Goal: Task Accomplishment & Management: Use online tool/utility

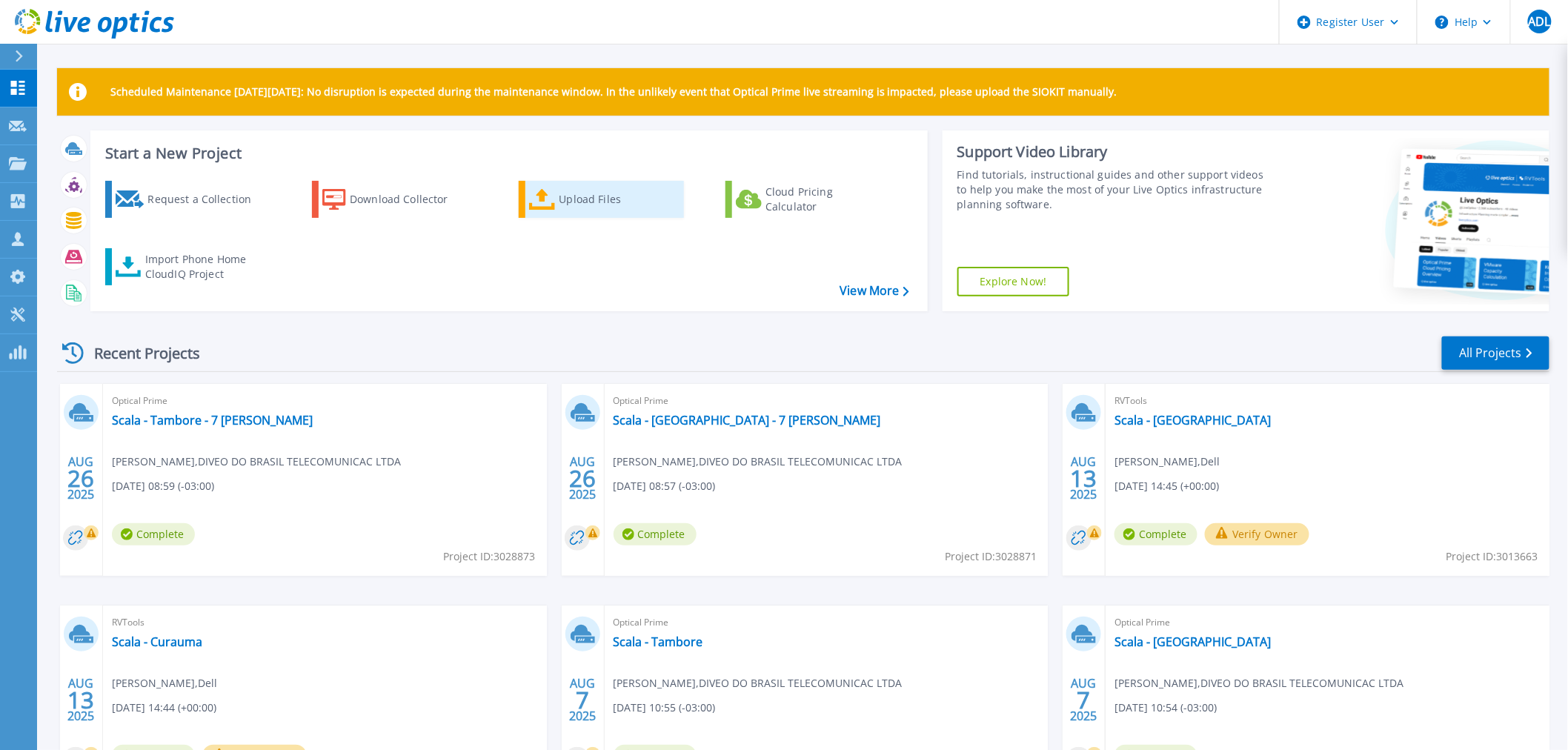
click at [575, 206] on div "Upload Files" at bounding box center [618, 199] width 119 height 30
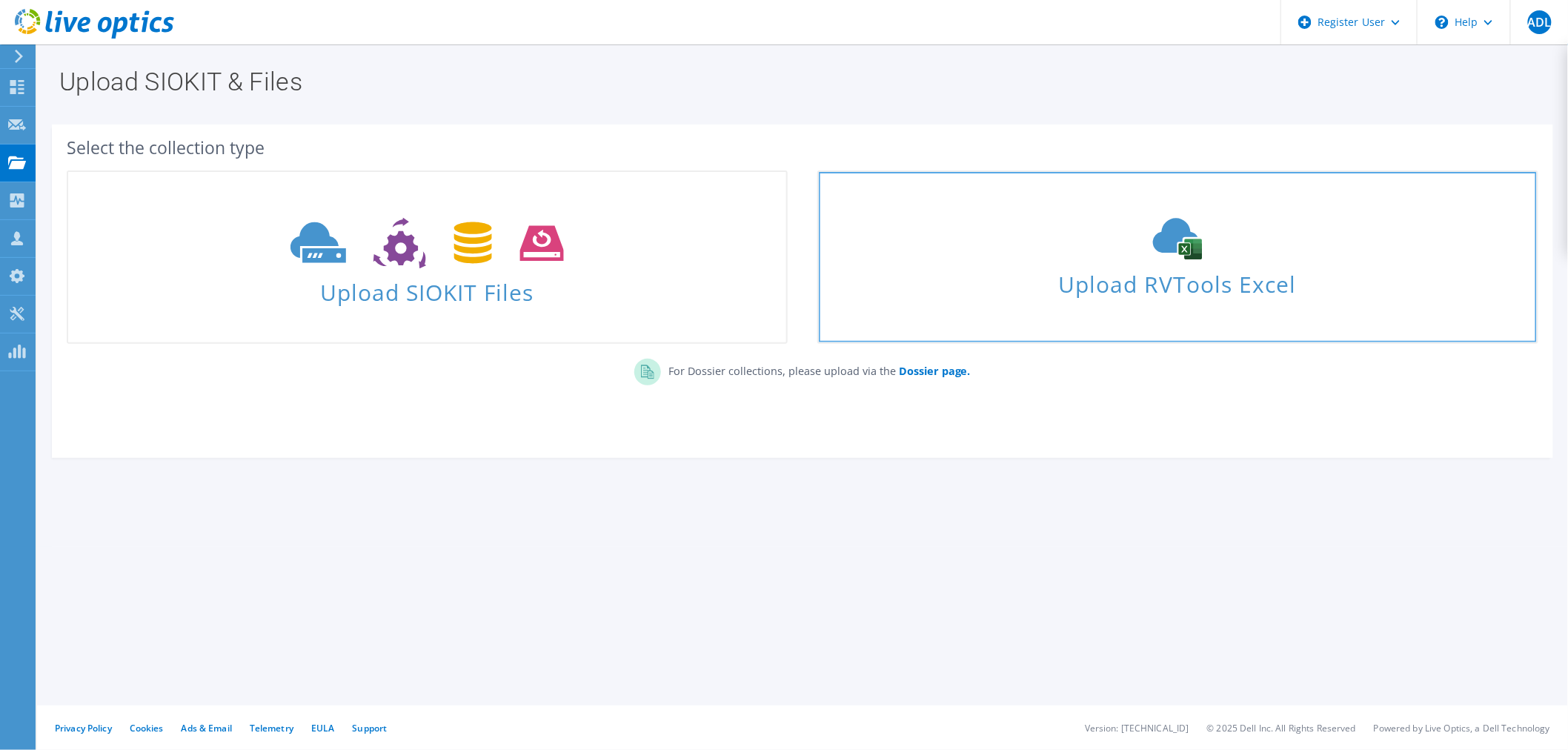
click at [1107, 305] on link "Upload RVTools Excel" at bounding box center [1177, 257] width 721 height 174
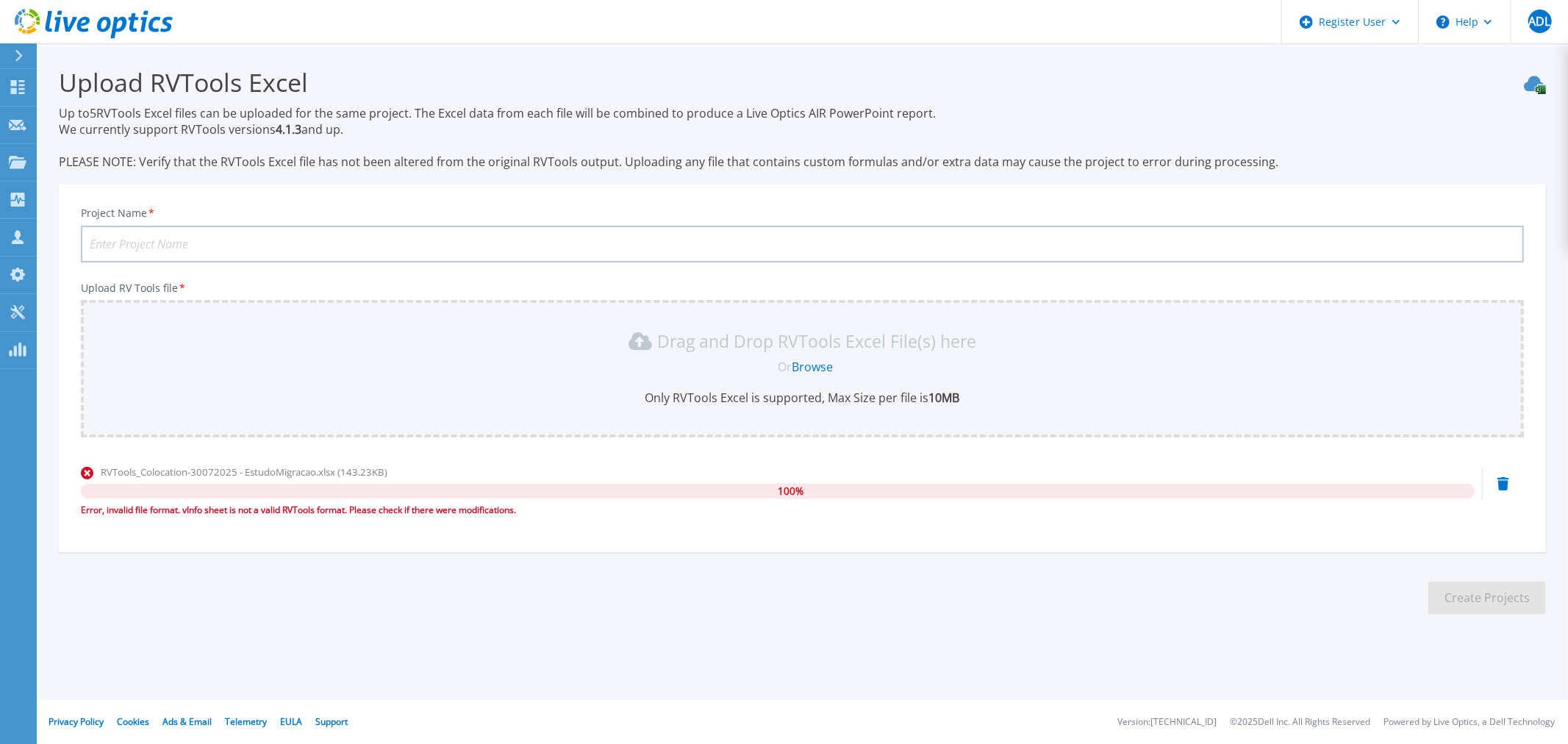
click at [1509, 481] on div "RVTools_Colocation-30072025 - EstudoMigracao.xlsx (143.23KB) 100 % Error, inval…" at bounding box center [802, 496] width 1443 height 63
click at [1504, 487] on icon at bounding box center [1502, 484] width 12 height 13
click at [814, 628] on section "Upload RVTools Excel Up to 5 RVTools Excel files can be uploaded for the same p…" at bounding box center [802, 345] width 1531 height 604
click at [1505, 485] on icon at bounding box center [1502, 484] width 12 height 13
drag, startPoint x: 305, startPoint y: 509, endPoint x: 539, endPoint y: 506, distance: 234.0
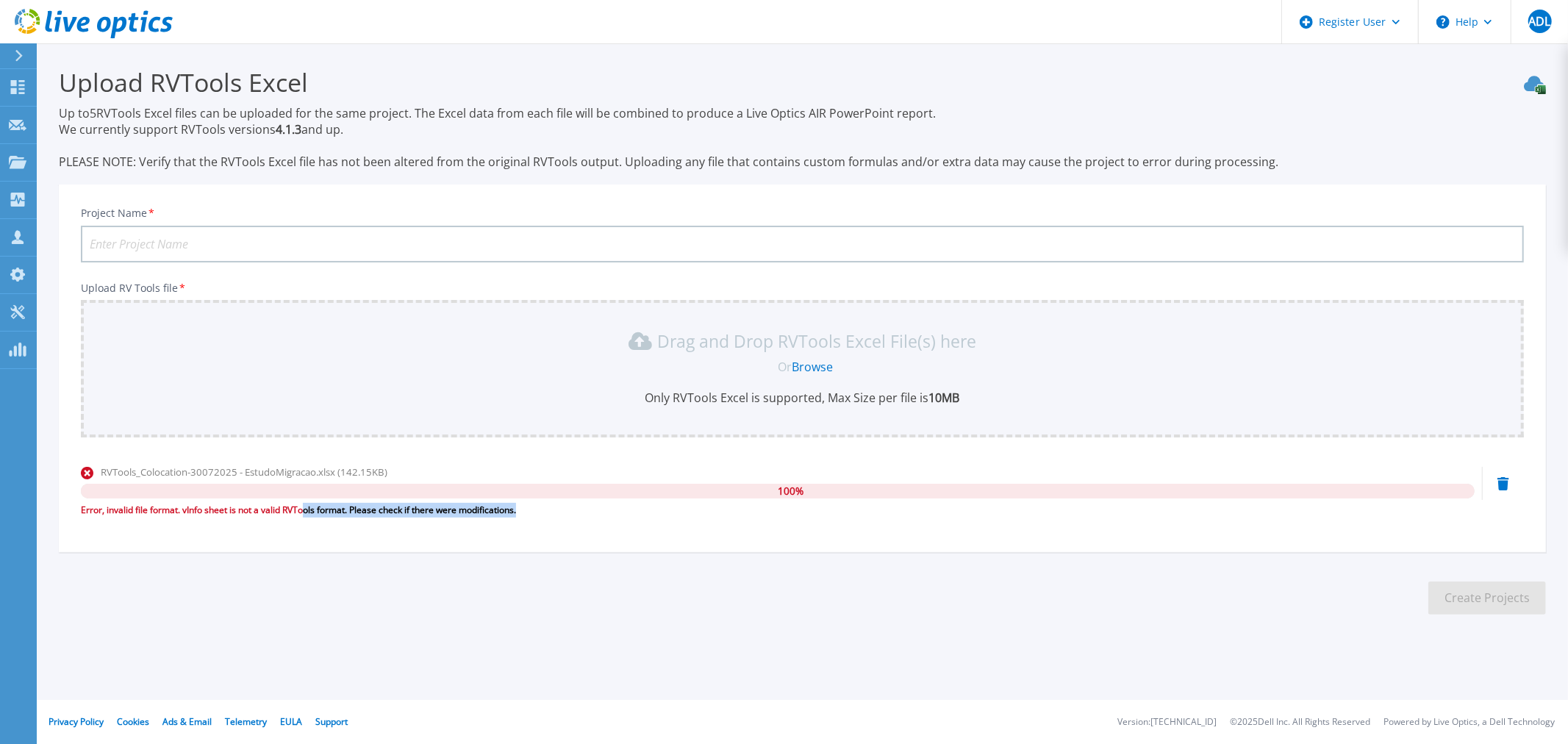
click at [539, 506] on div "Error, invalid file format. vInfo sheet is not a valid RVTools format. Please c…" at bounding box center [777, 510] width 1394 height 14
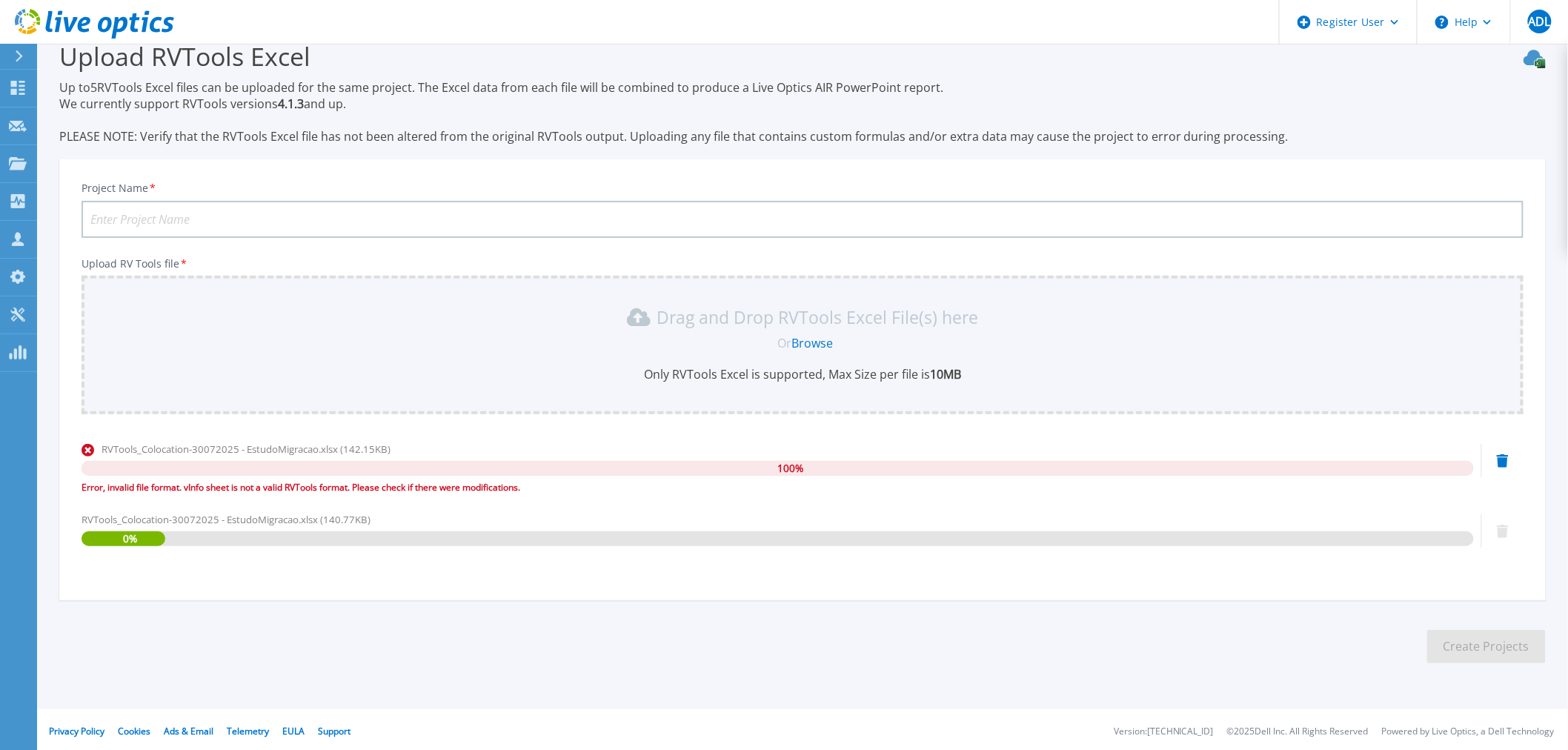
scroll to position [28, 0]
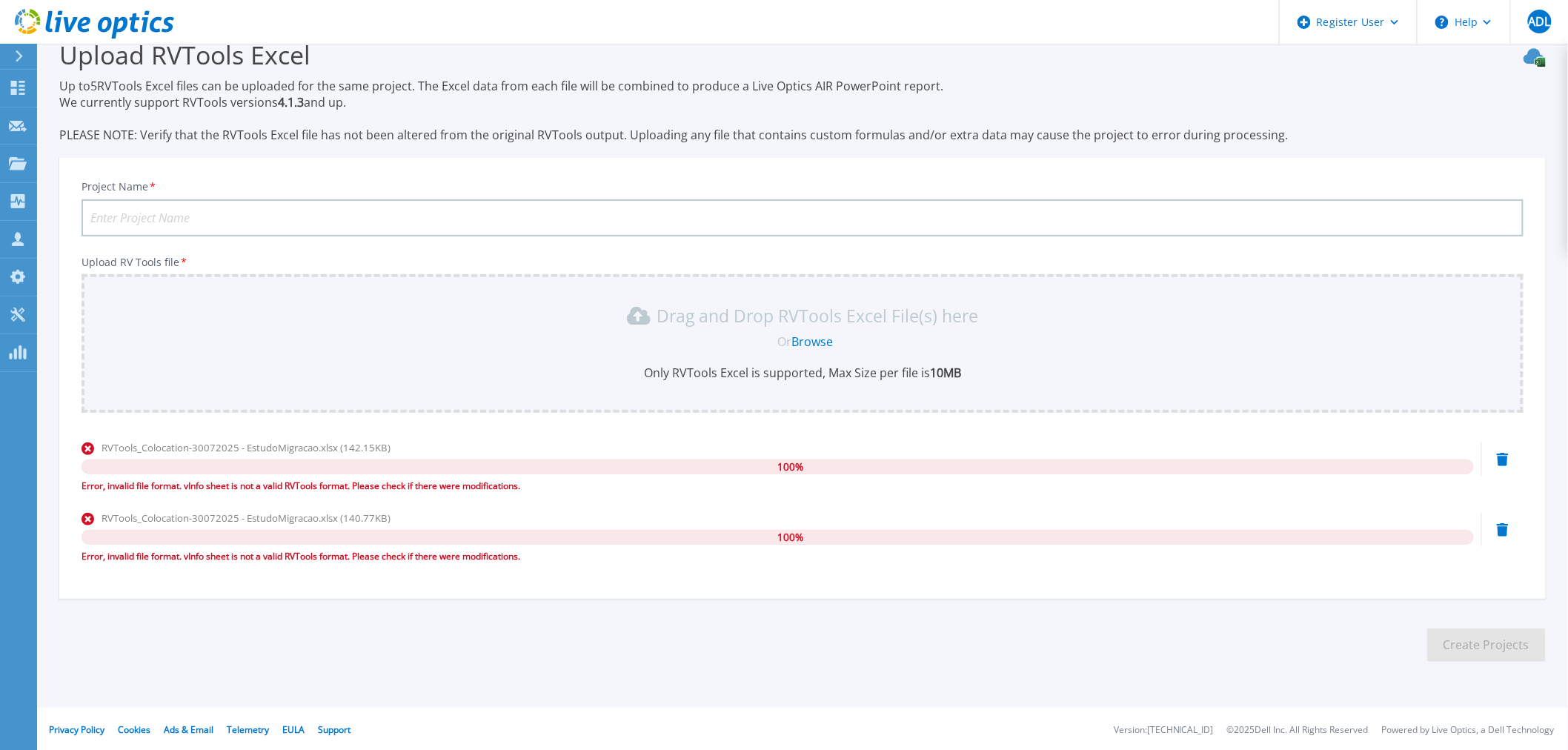
click at [1540, 55] on icon at bounding box center [1534, 56] width 20 height 15
click at [1536, 63] on icon at bounding box center [1538, 62] width 5 height 5
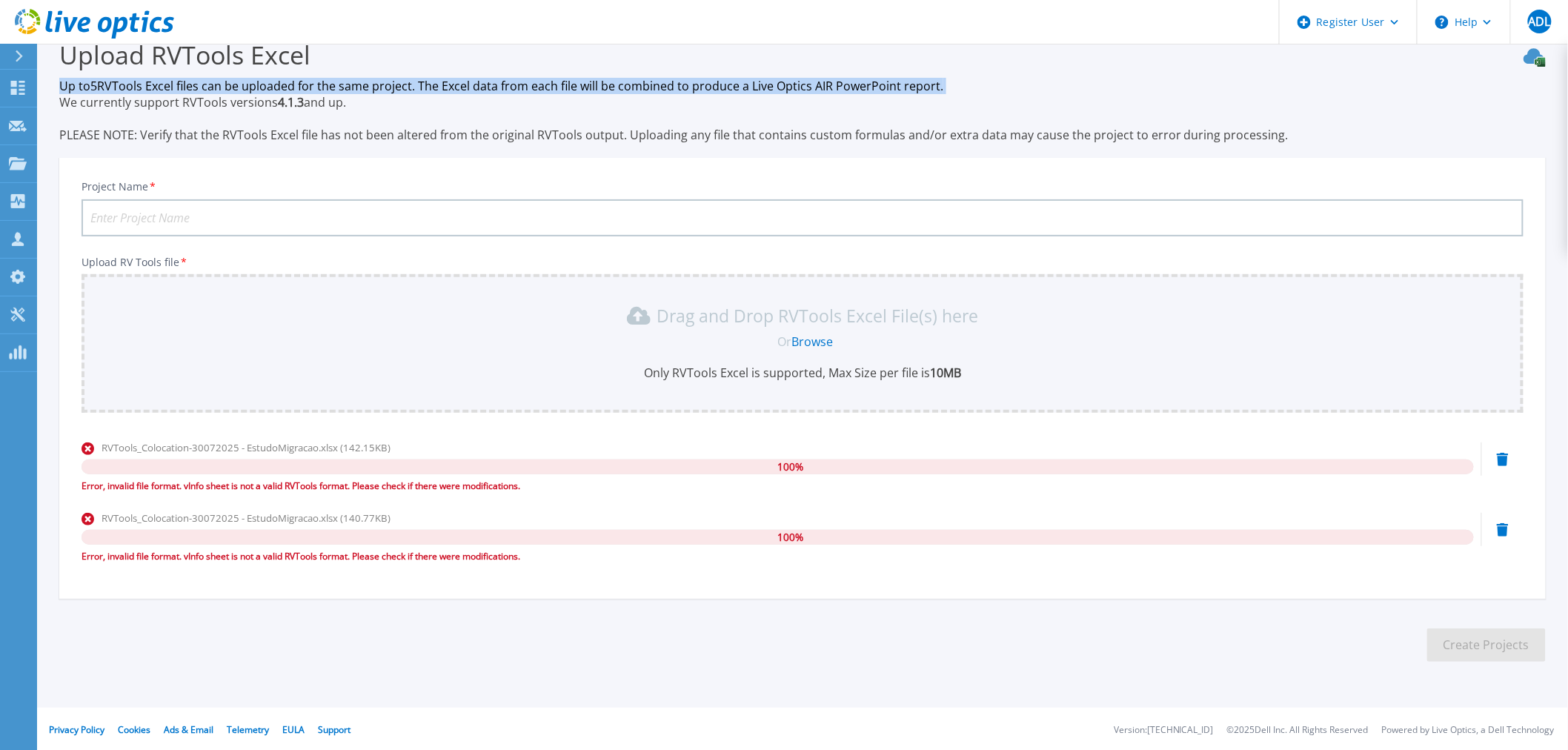
click at [1536, 63] on icon at bounding box center [1538, 62] width 5 height 5
click at [1239, 76] on div "Upload RVTools Excel Up to 5 RVTools Excel files can be uploaded for the same p…" at bounding box center [803, 90] width 1487 height 105
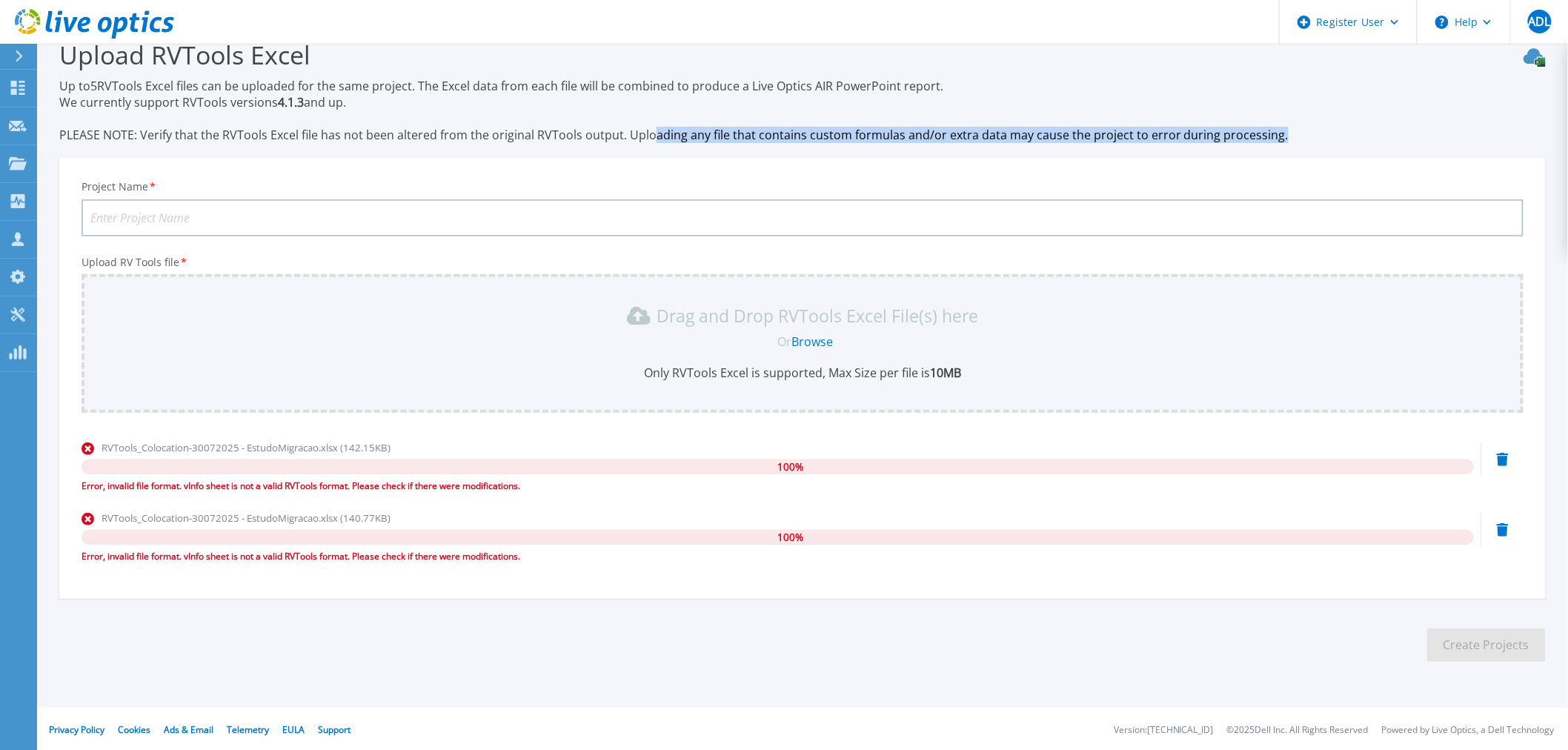
drag, startPoint x: 645, startPoint y: 133, endPoint x: 1312, endPoint y: 134, distance: 667.0
click at [1312, 134] on p "Up to 5 RVTools Excel files can be uploaded for the same project. The Excel dat…" at bounding box center [803, 110] width 1487 height 65
